Goal: Navigation & Orientation: Find specific page/section

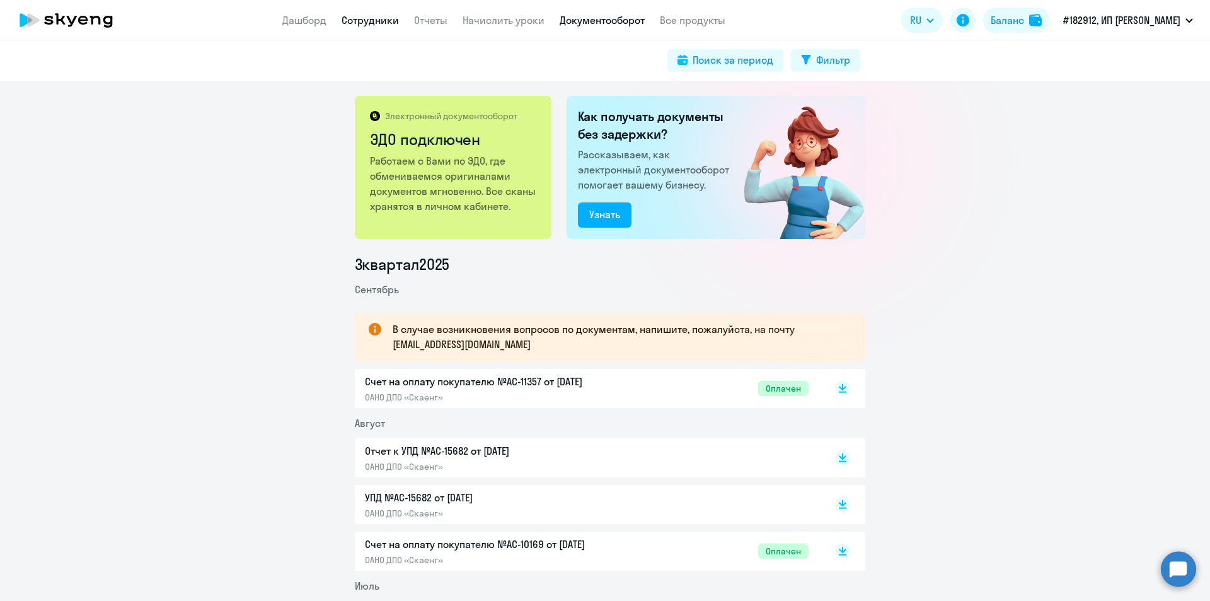
click at [375, 25] on link "Сотрудники" at bounding box center [370, 20] width 57 height 13
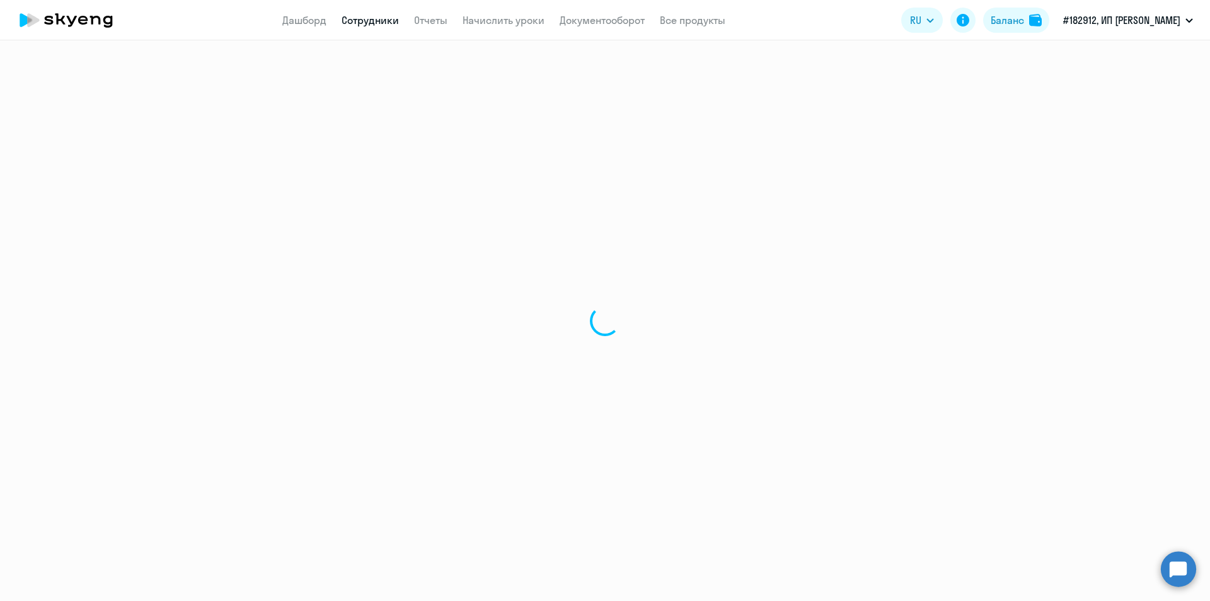
select select "30"
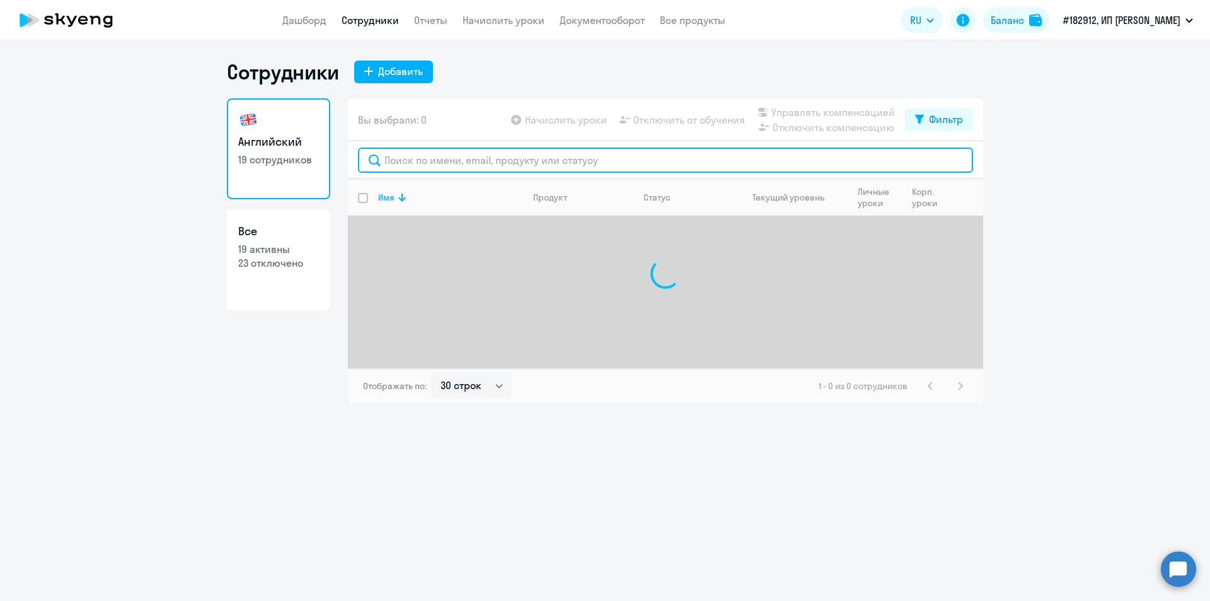
click at [415, 156] on input "text" at bounding box center [665, 159] width 615 height 25
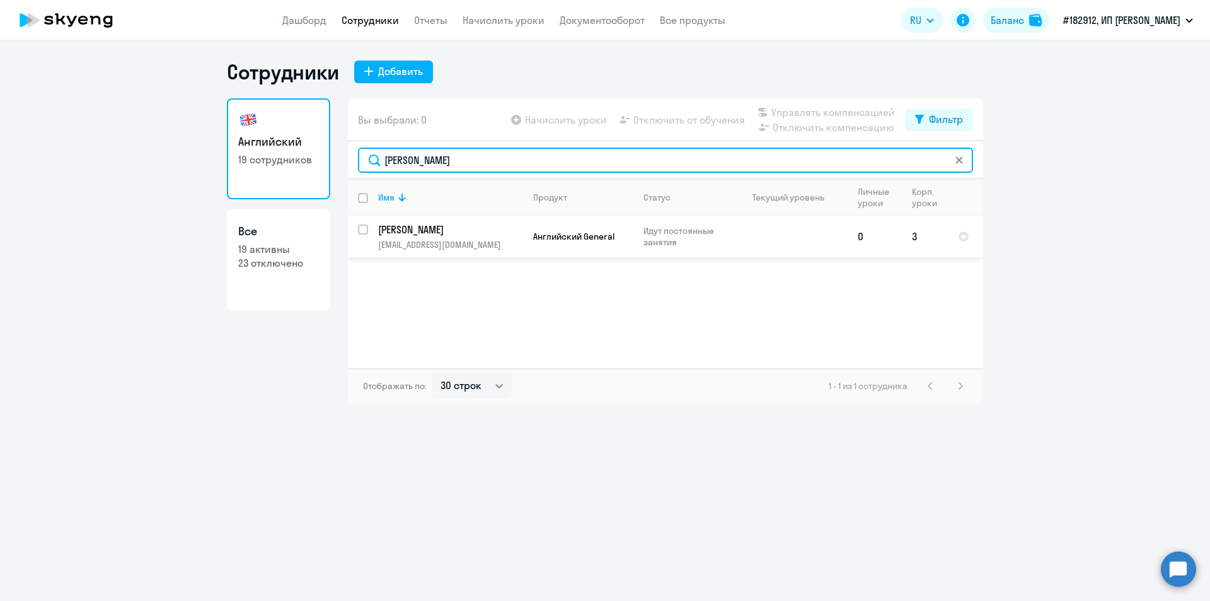
type input "[PERSON_NAME]"
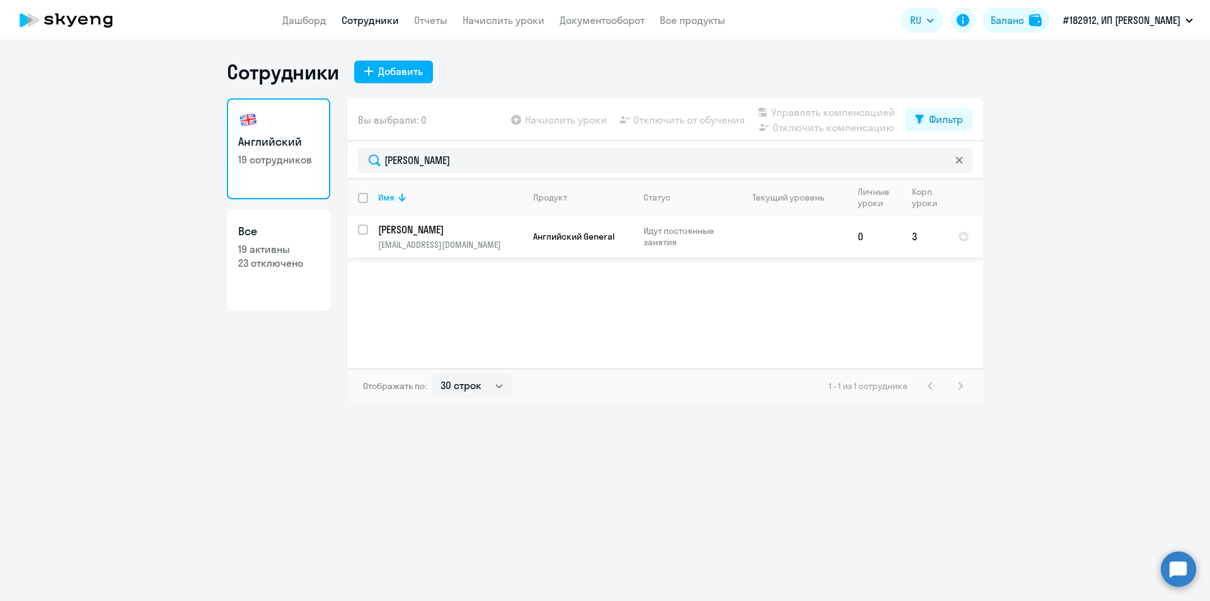
click at [417, 228] on p "[PERSON_NAME]" at bounding box center [449, 229] width 142 height 14
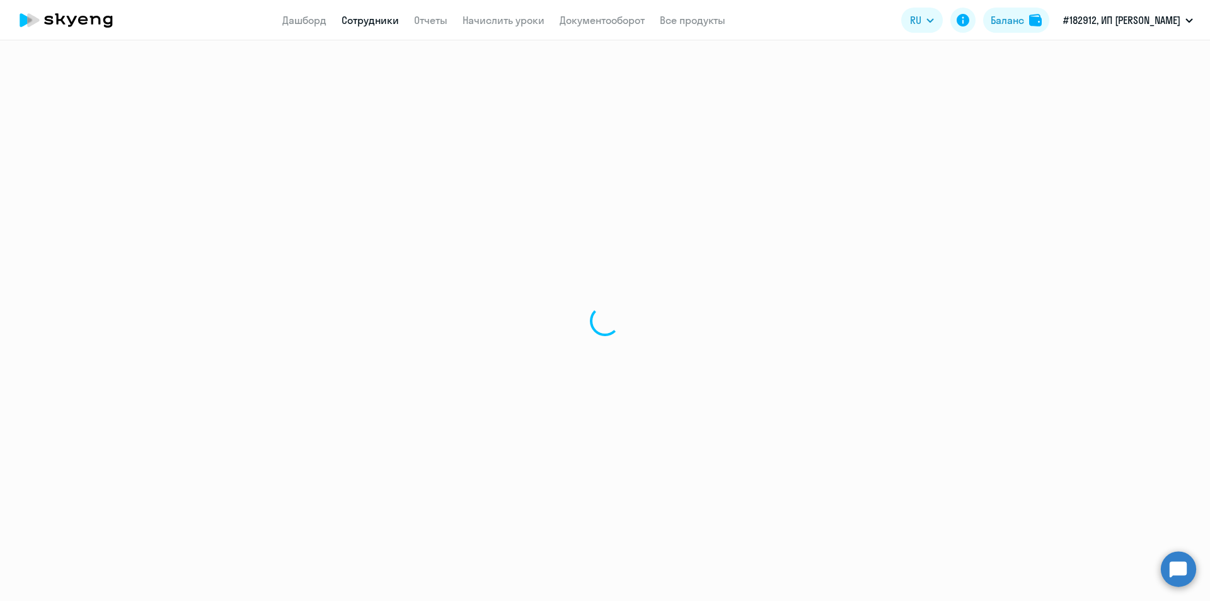
select select "english"
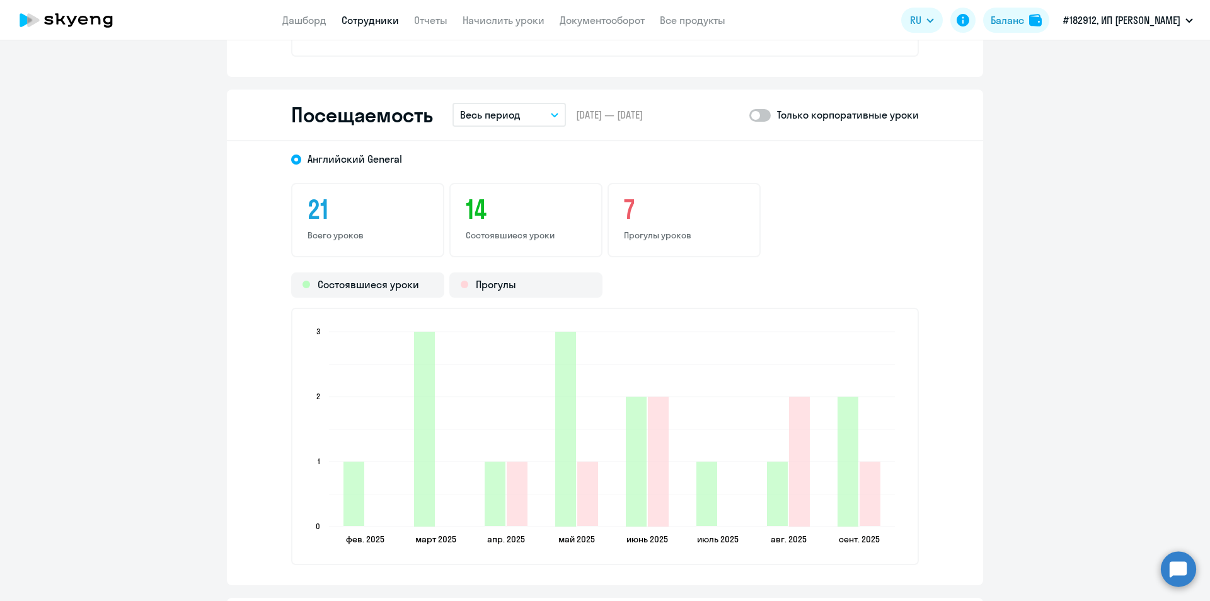
scroll to position [1575, 0]
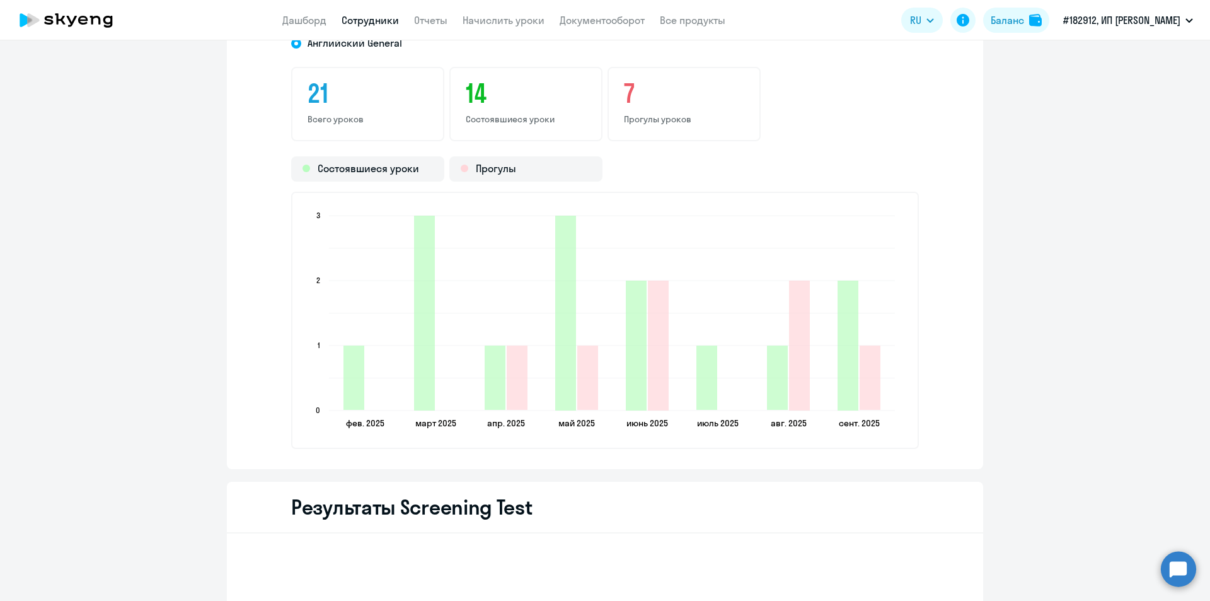
click at [649, 17] on nav "Дашборд Сотрудники Отчеты Начислить уроки Документооборот Все продукты" at bounding box center [503, 21] width 443 height 16
click at [671, 18] on link "Все продукты" at bounding box center [693, 20] width 66 height 13
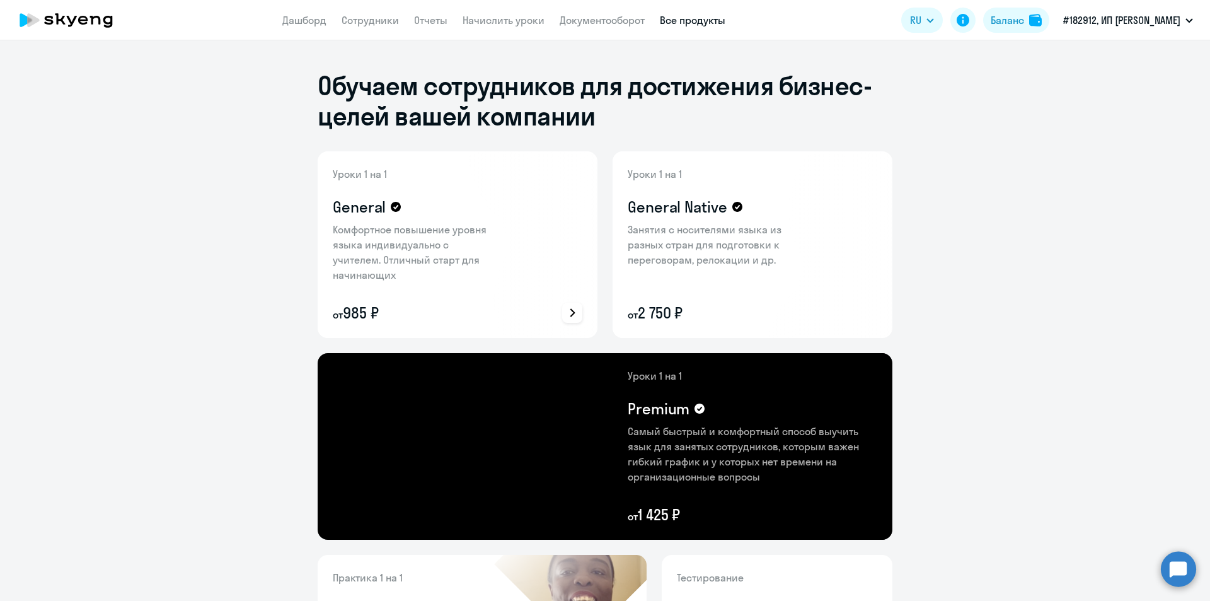
click at [421, 256] on p "Комфортное повышение уровня языка индивидуально с учителем. Отличный старт для …" at bounding box center [415, 252] width 164 height 60
click at [594, 18] on link "Документооборот" at bounding box center [602, 20] width 85 height 13
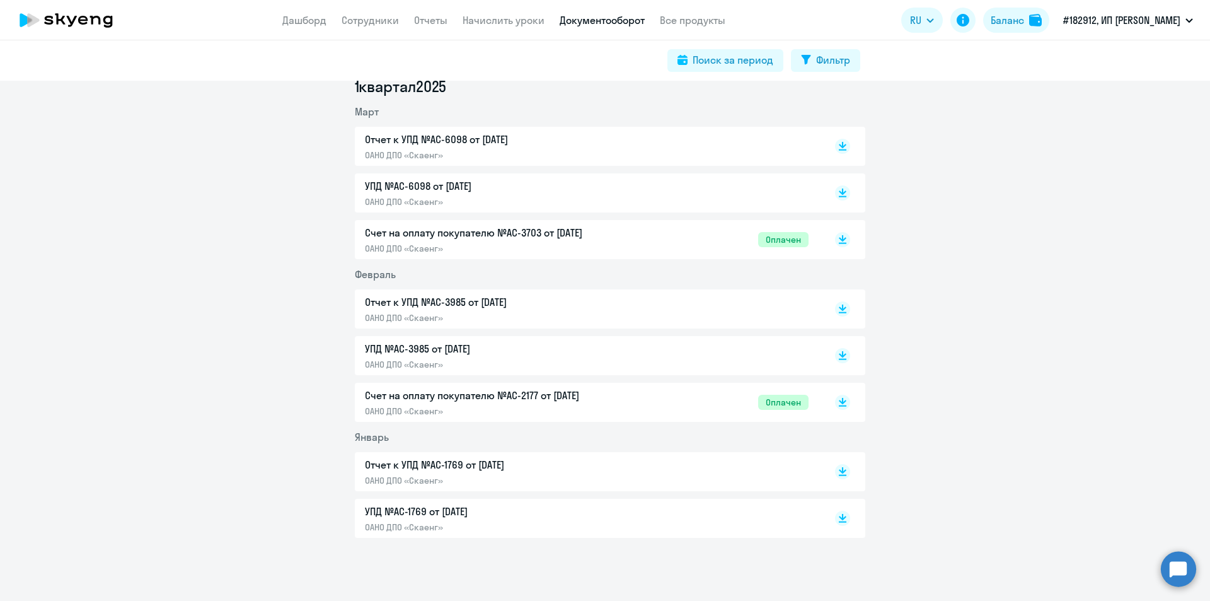
scroll to position [1195, 0]
click at [510, 24] on link "Начислить уроки" at bounding box center [504, 20] width 82 height 13
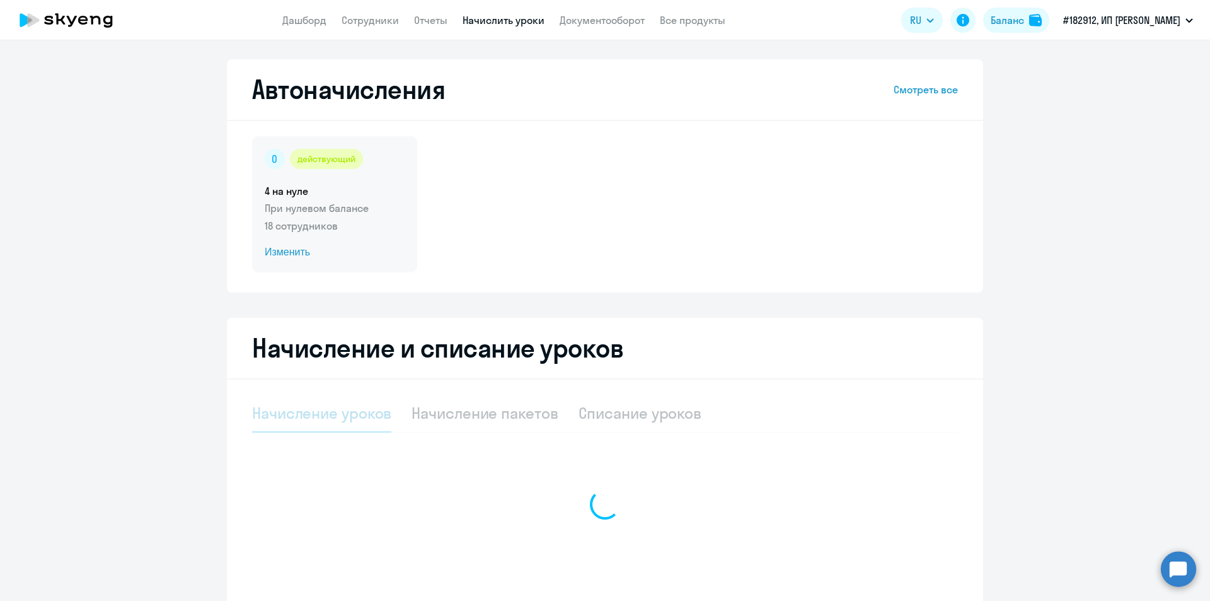
select select "10"
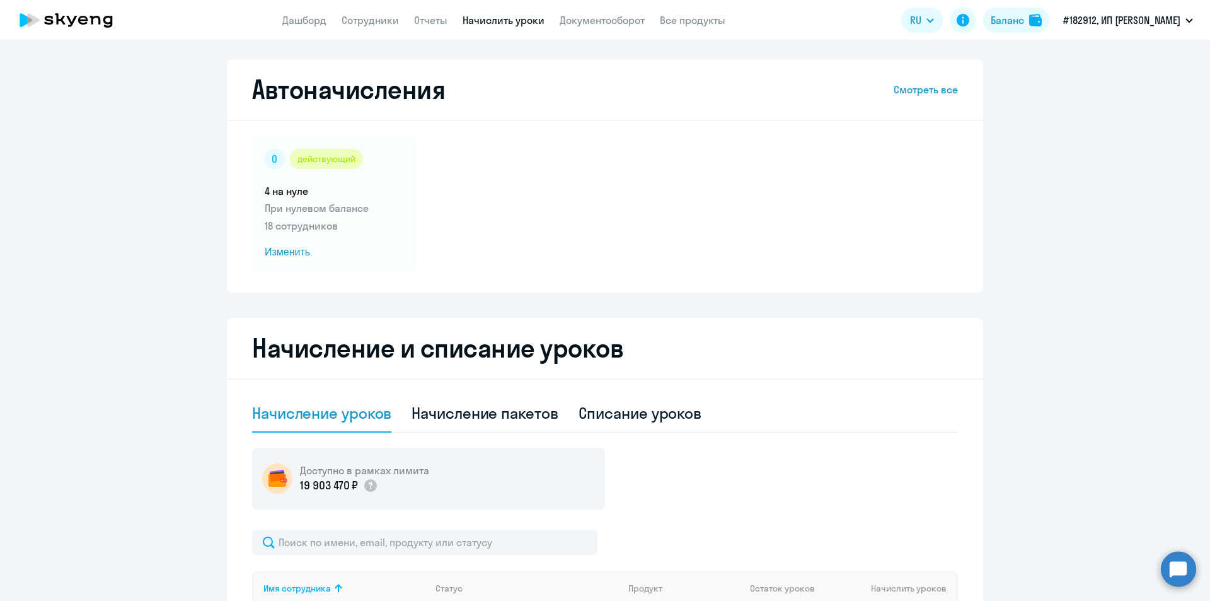
click at [432, 30] on app-header "Дашборд Сотрудники Отчеты Начислить уроки Документооборот Все продукты Дашборд …" at bounding box center [605, 20] width 1210 height 40
click at [430, 26] on app-menu-item-link "Отчеты" at bounding box center [430, 21] width 33 height 16
click at [430, 25] on link "Отчеты" at bounding box center [430, 20] width 33 height 13
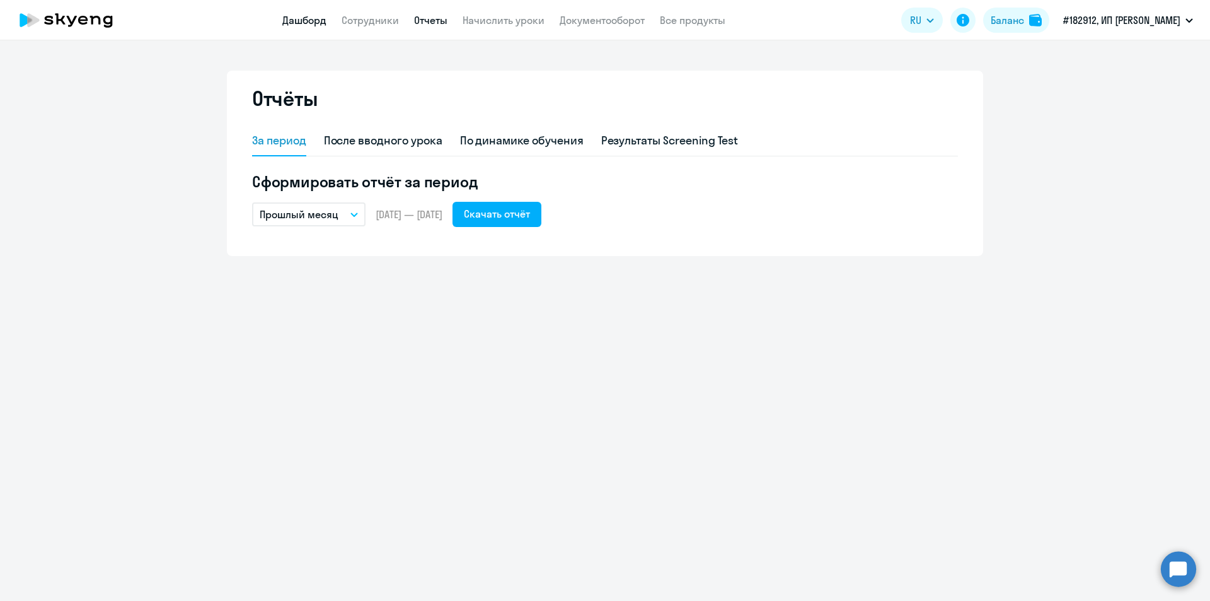
click at [314, 20] on link "Дашборд" at bounding box center [304, 20] width 44 height 13
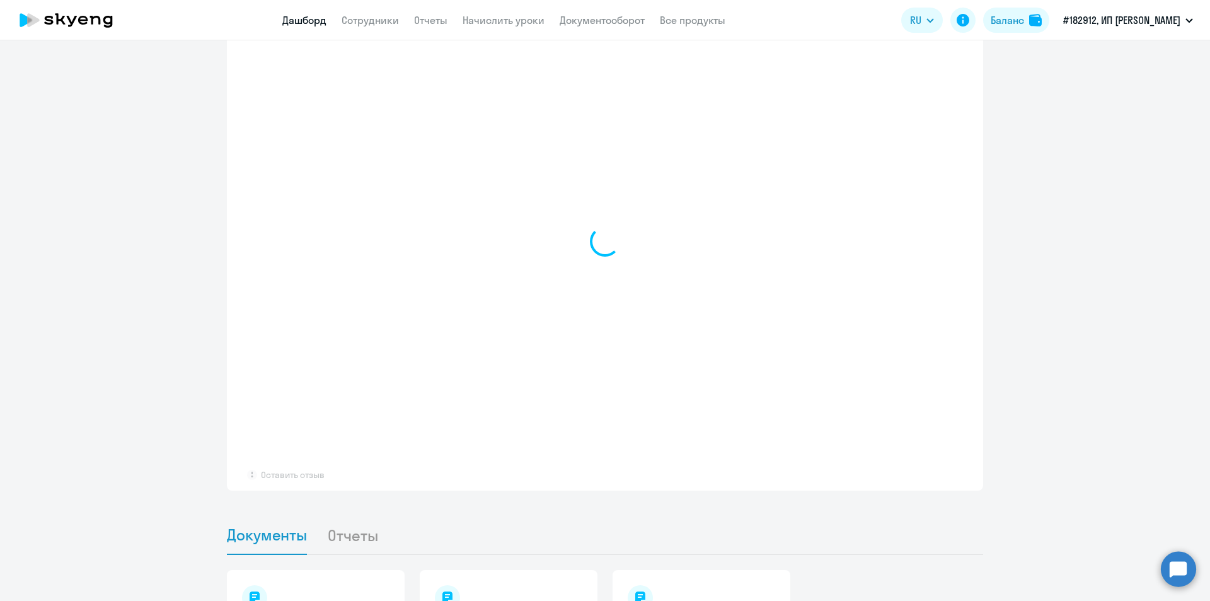
scroll to position [1018, 0]
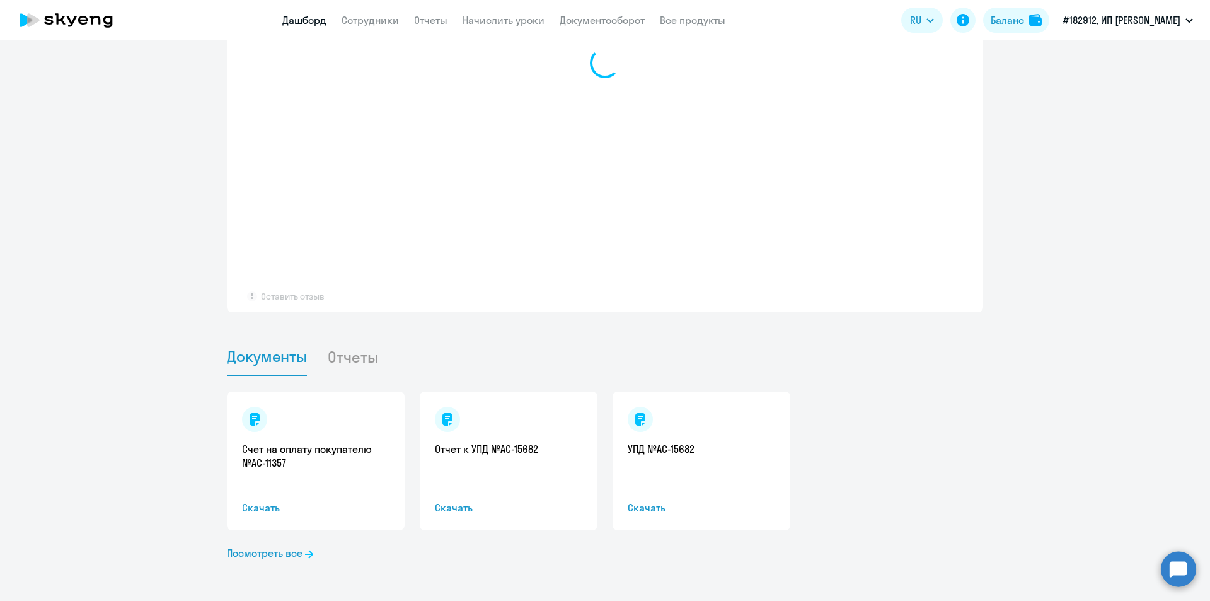
select select "30"
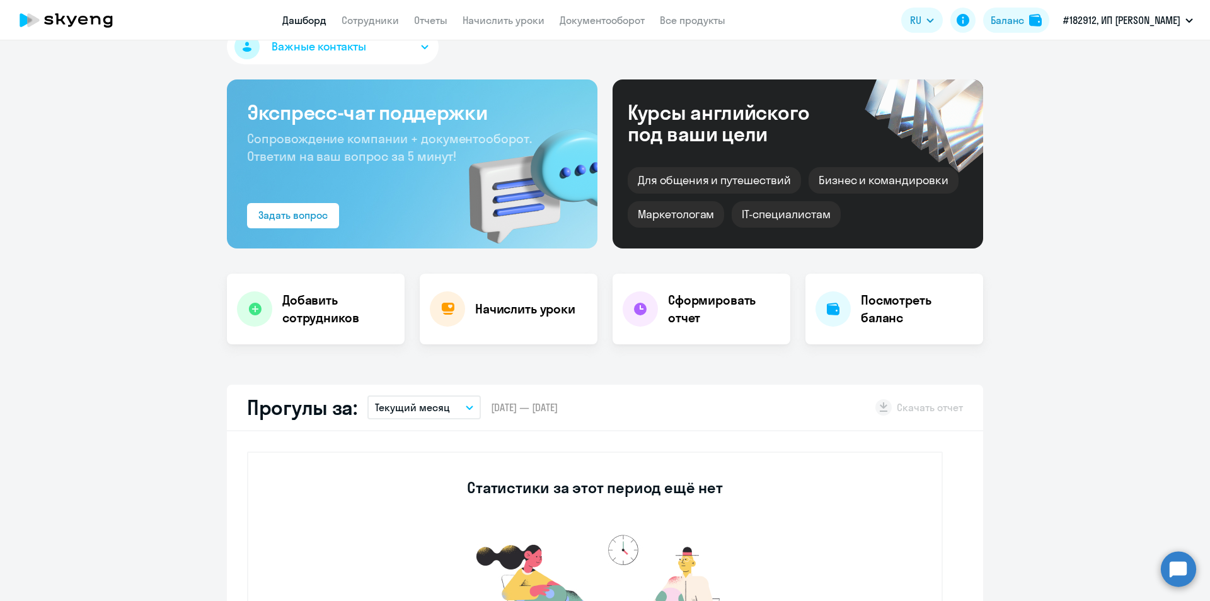
scroll to position [0, 0]
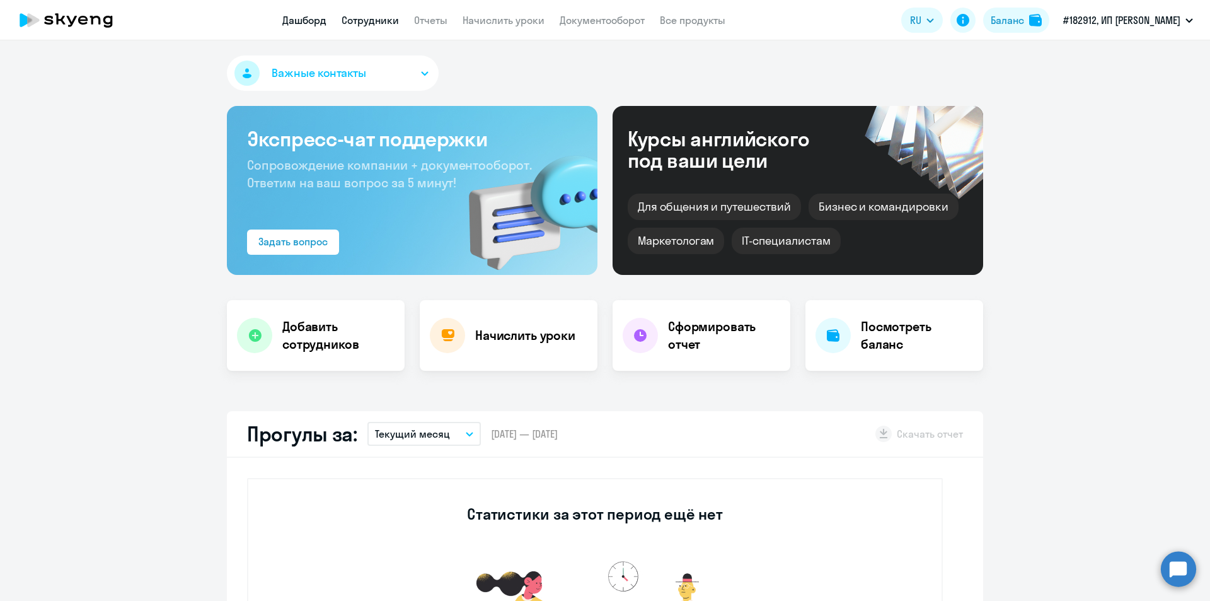
click at [362, 23] on link "Сотрудники" at bounding box center [370, 20] width 57 height 13
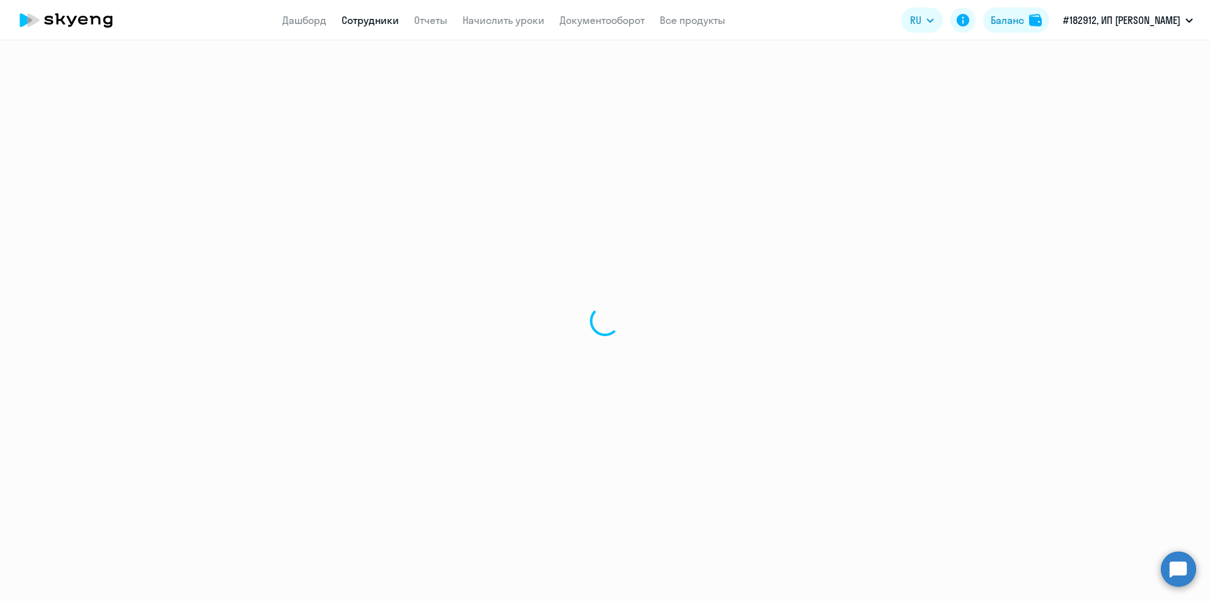
select select "30"
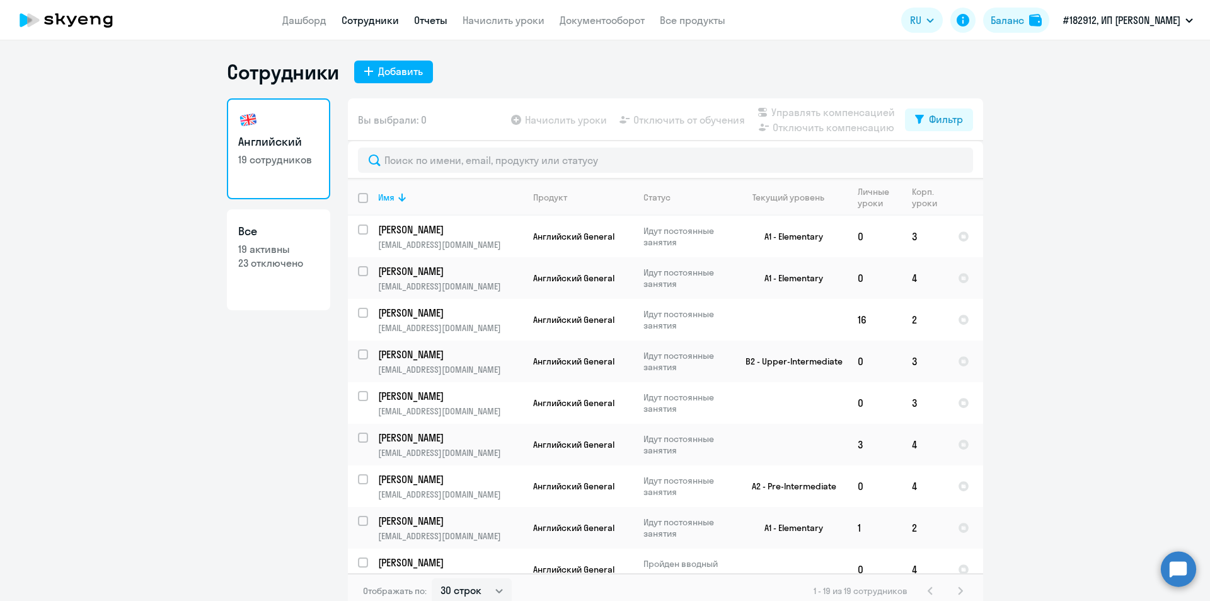
click at [429, 16] on link "Отчеты" at bounding box center [430, 20] width 33 height 13
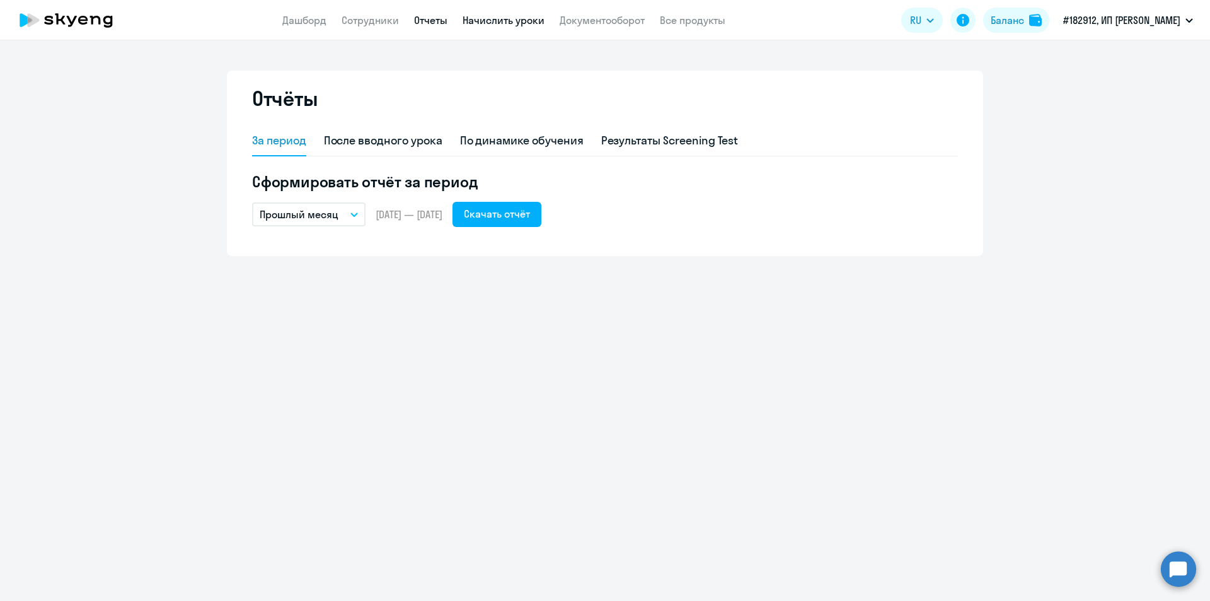
click at [497, 21] on link "Начислить уроки" at bounding box center [504, 20] width 82 height 13
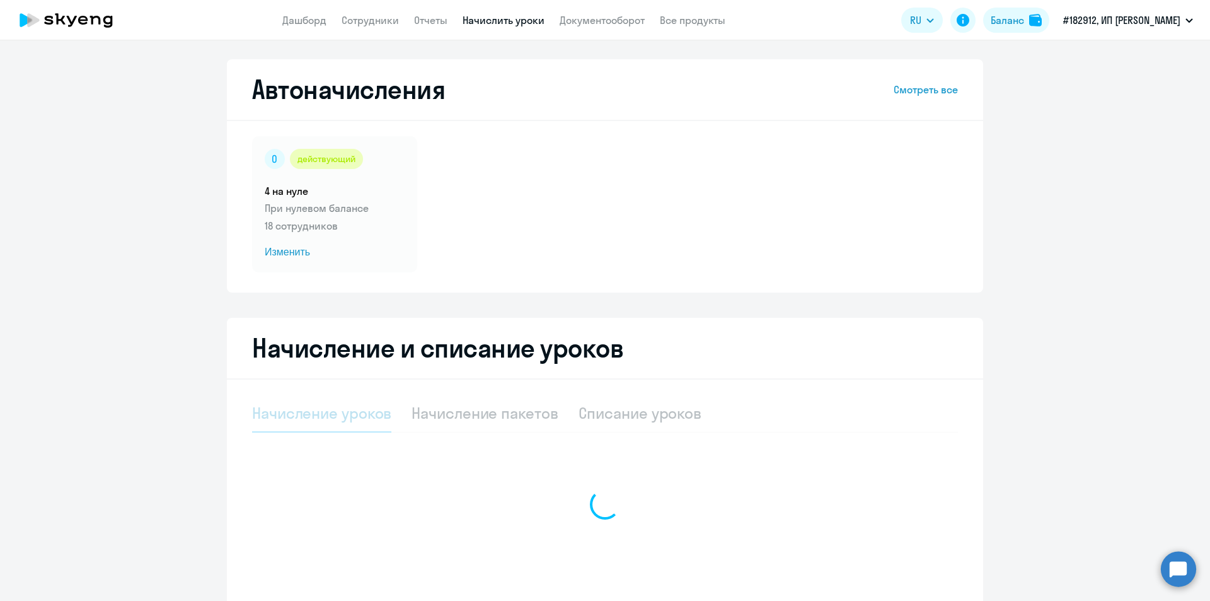
select select "10"
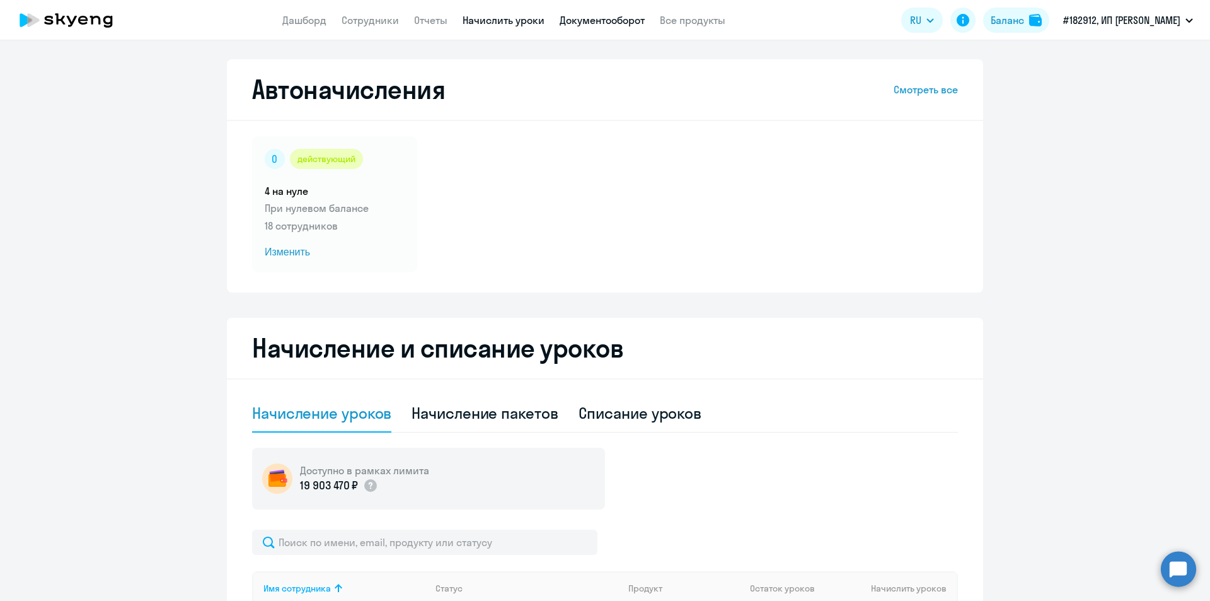
click at [580, 23] on link "Документооборот" at bounding box center [602, 20] width 85 height 13
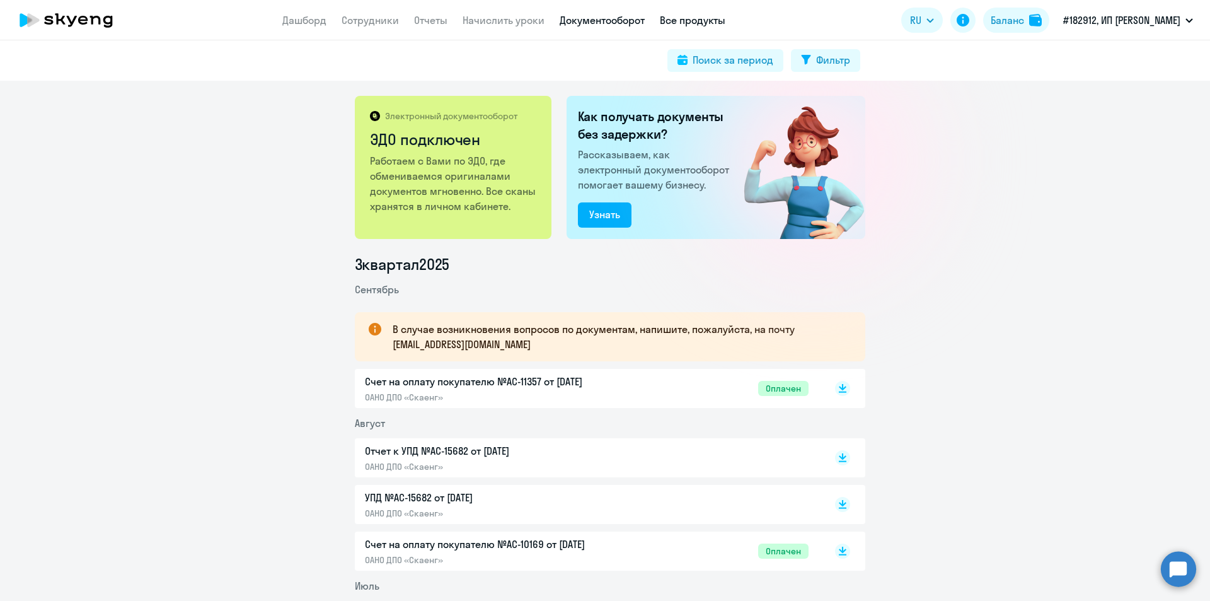
click at [697, 23] on link "Все продукты" at bounding box center [693, 20] width 66 height 13
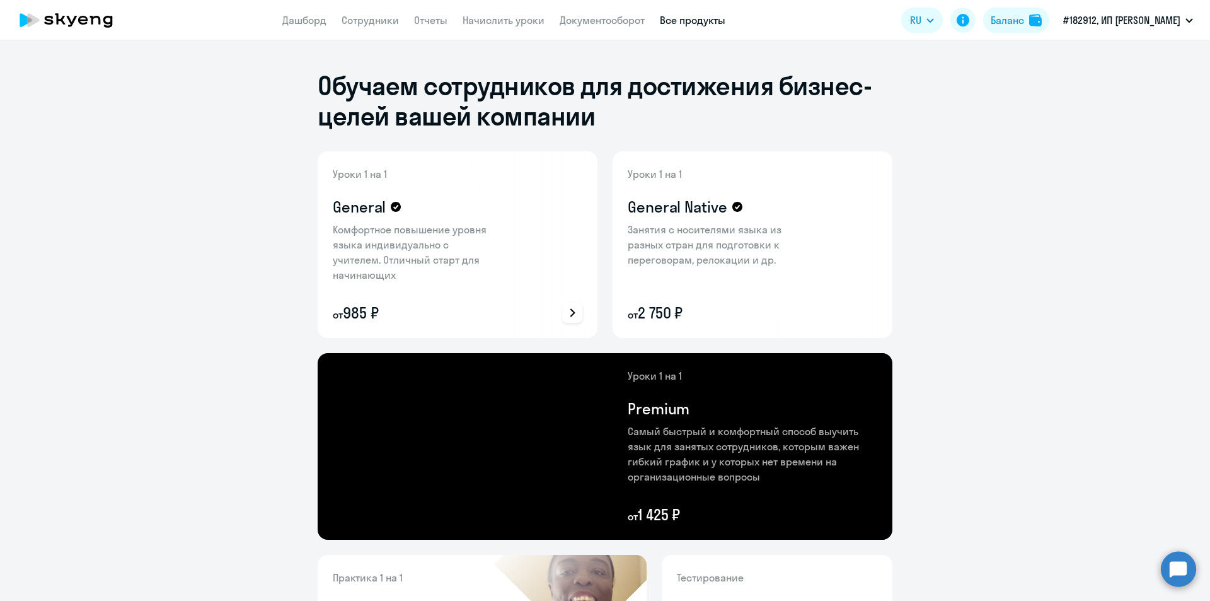
click at [575, 308] on icon at bounding box center [572, 312] width 15 height 15
click at [420, 309] on div at bounding box center [605, 300] width 1210 height 601
click at [366, 309] on p "от 985 ₽" at bounding box center [415, 312] width 164 height 20
click at [350, 172] on p "Уроки 1 на 1" at bounding box center [415, 173] width 164 height 15
click at [307, 18] on link "Дашборд" at bounding box center [304, 20] width 44 height 13
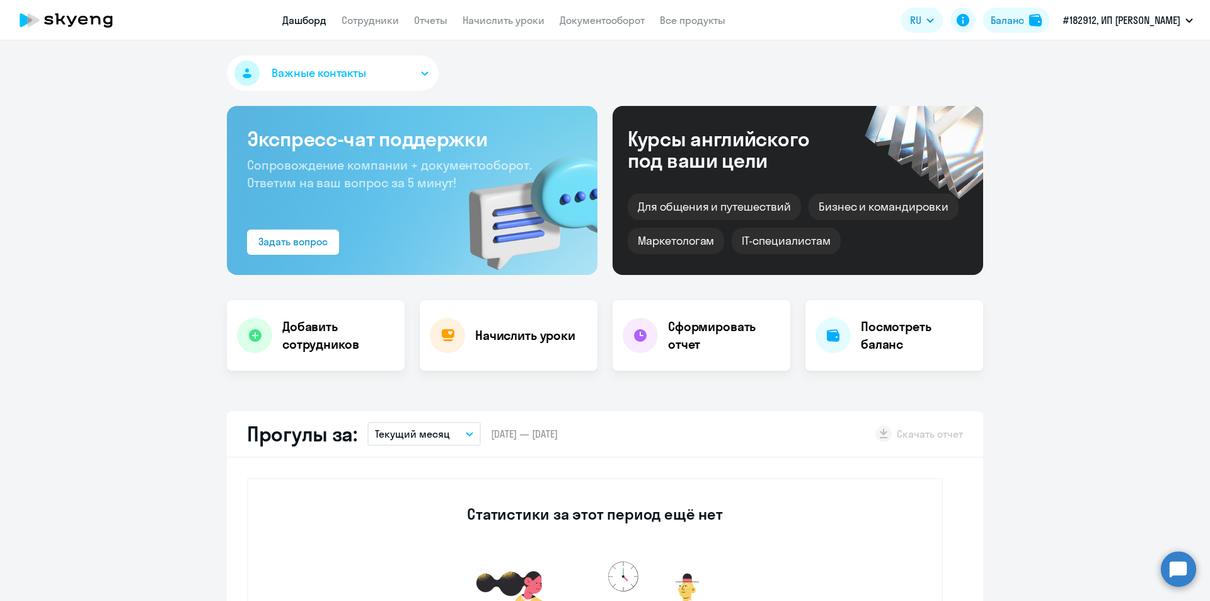
select select "30"
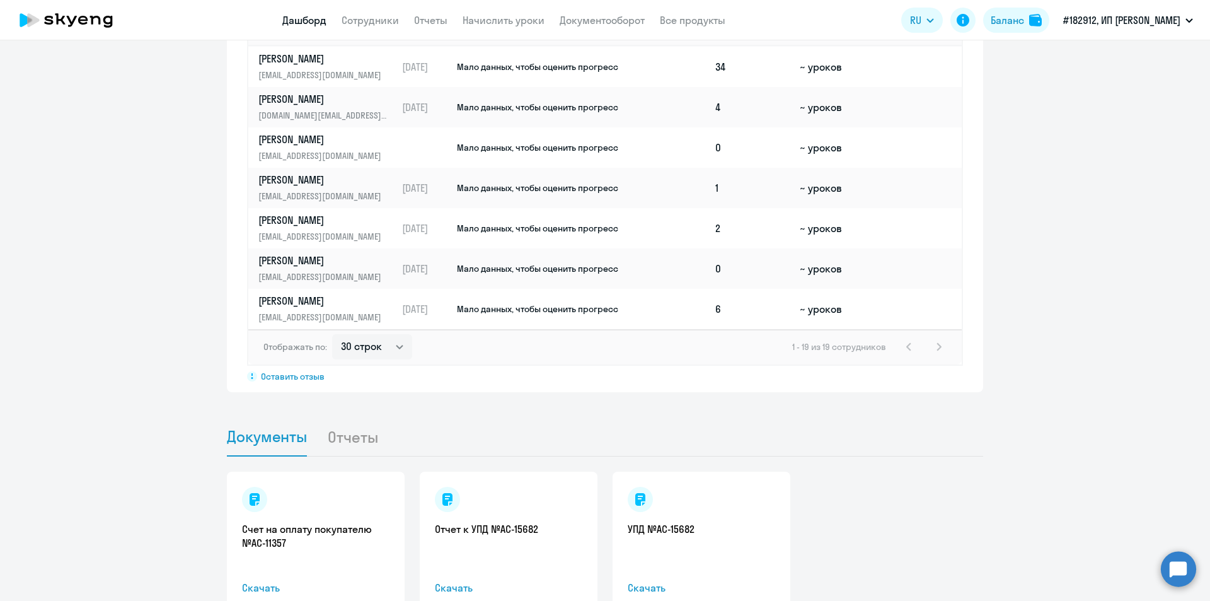
scroll to position [914, 0]
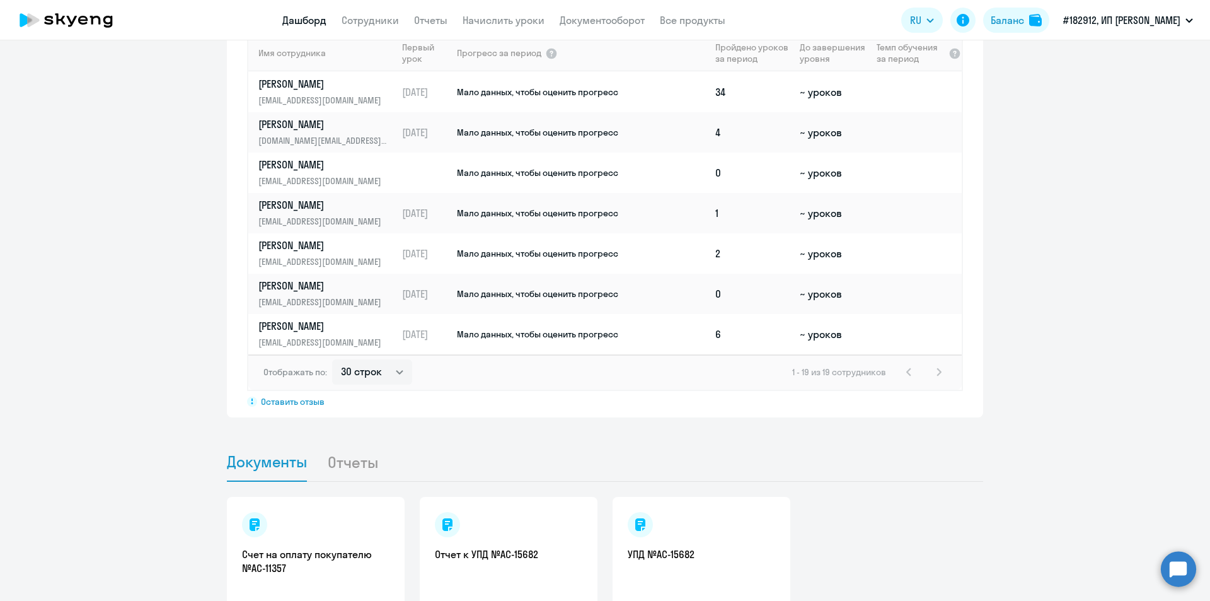
click at [357, 451] on li "Отчеты" at bounding box center [362, 461] width 71 height 38
click at [356, 451] on li "Отчеты" at bounding box center [362, 461] width 71 height 38
click at [355, 457] on li "Отчеты" at bounding box center [362, 461] width 71 height 38
click at [359, 459] on li "Отчеты" at bounding box center [362, 461] width 71 height 38
